Goal: Contribute content

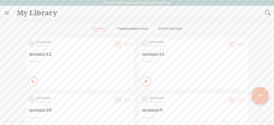
click at [107, 60] on span "No note" at bounding box center [80, 61] width 103 height 4
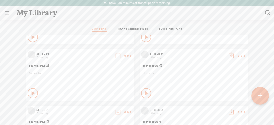
scroll to position [284, 0]
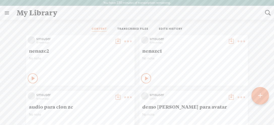
click at [130, 42] on t at bounding box center [128, 41] width 7 height 7
click at [103, 61] on link "Edit" at bounding box center [105, 58] width 50 height 12
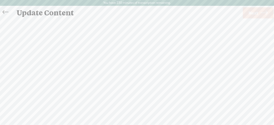
scroll to position [0, 0]
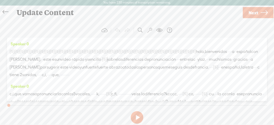
click at [134, 116] on button at bounding box center [137, 117] width 13 height 13
click at [234, 63] on span "gracias" at bounding box center [241, 60] width 14 height 8
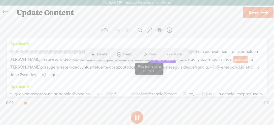
click at [151, 53] on span "Play" at bounding box center [153, 54] width 8 height 5
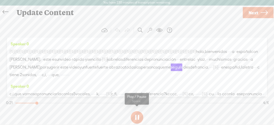
click at [137, 117] on button at bounding box center [137, 117] width 13 height 13
